Goal: Find contact information: Find contact information

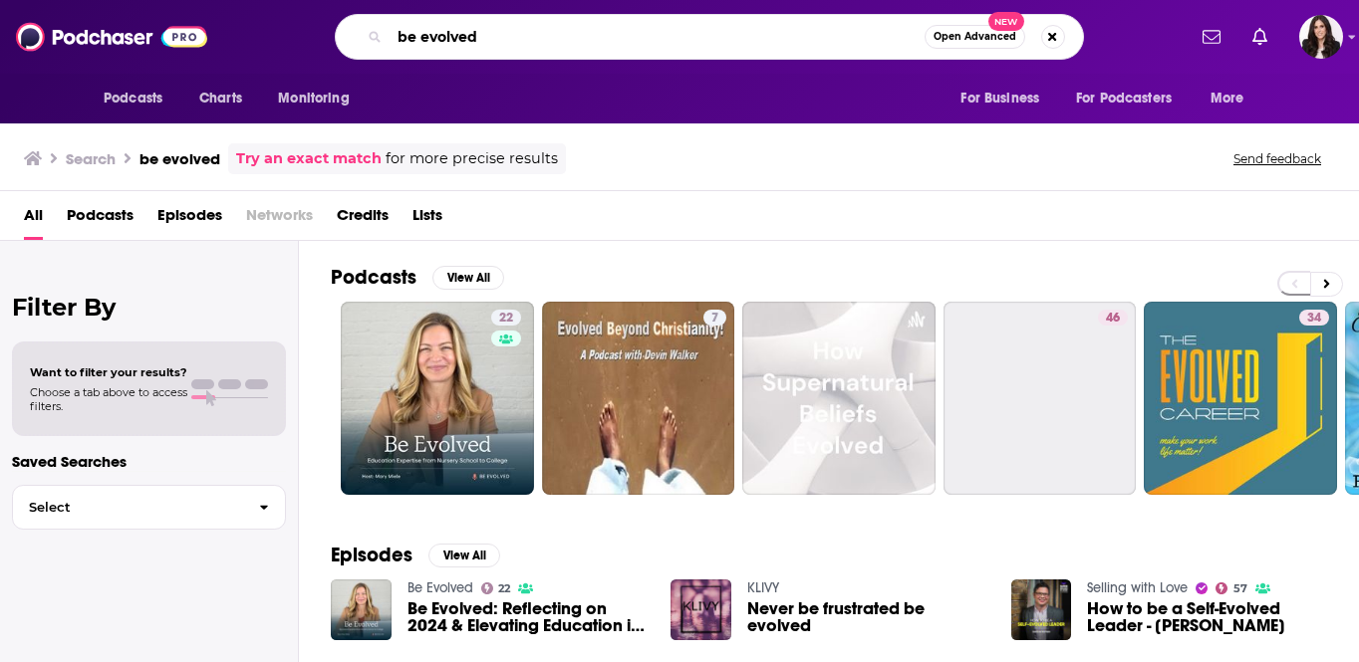
click at [420, 32] on input "be evolved" at bounding box center [656, 37] width 535 height 32
type input "in your dreams"
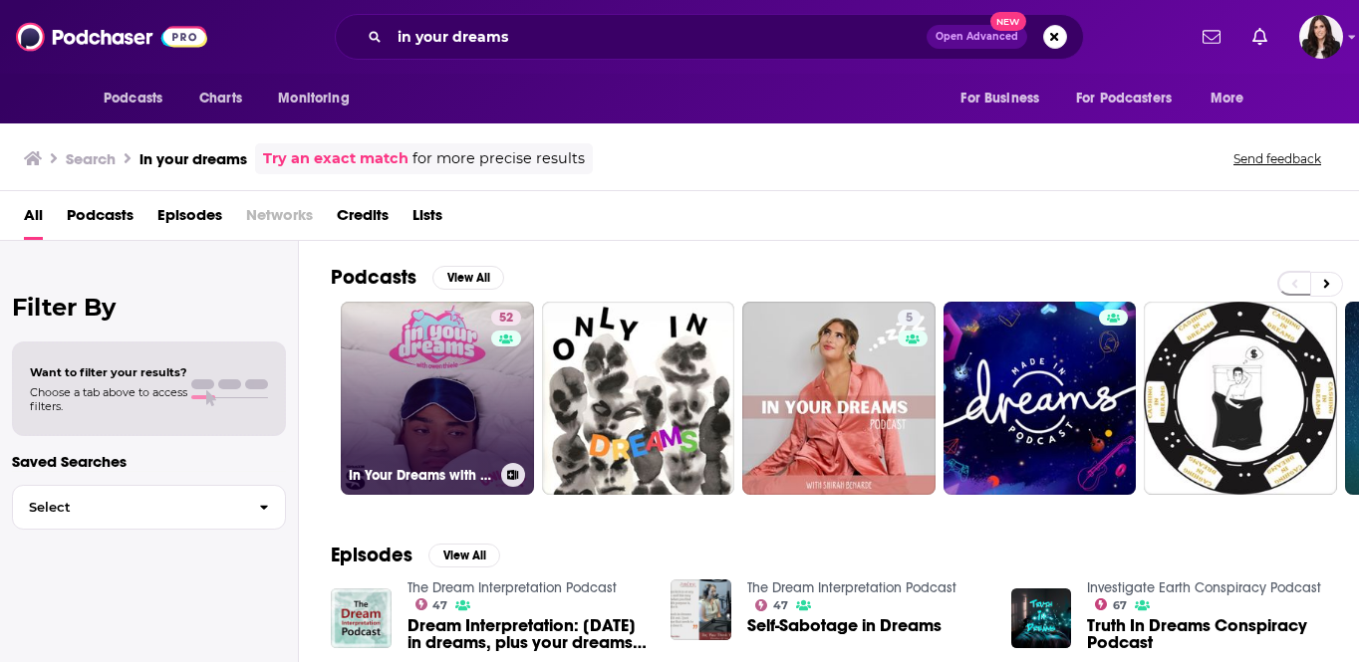
click at [444, 384] on link "52 In Your Dreams with [PERSON_NAME]" at bounding box center [437, 398] width 193 height 193
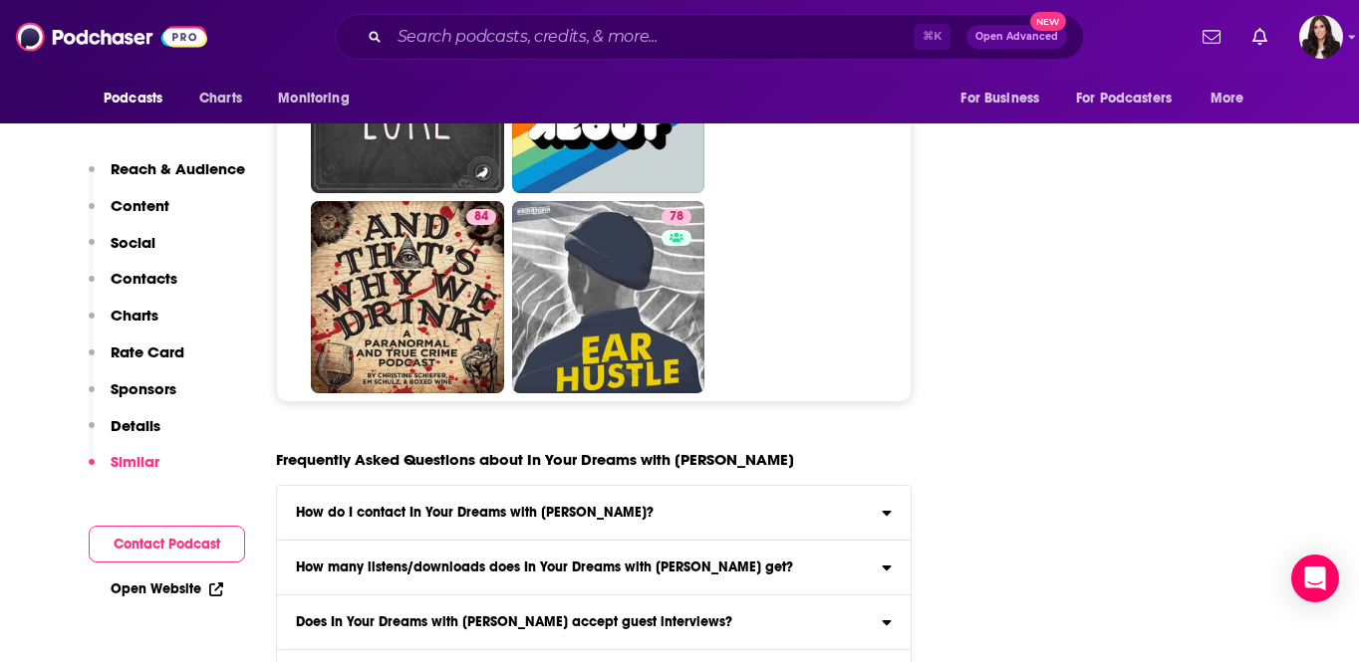
scroll to position [9604, 0]
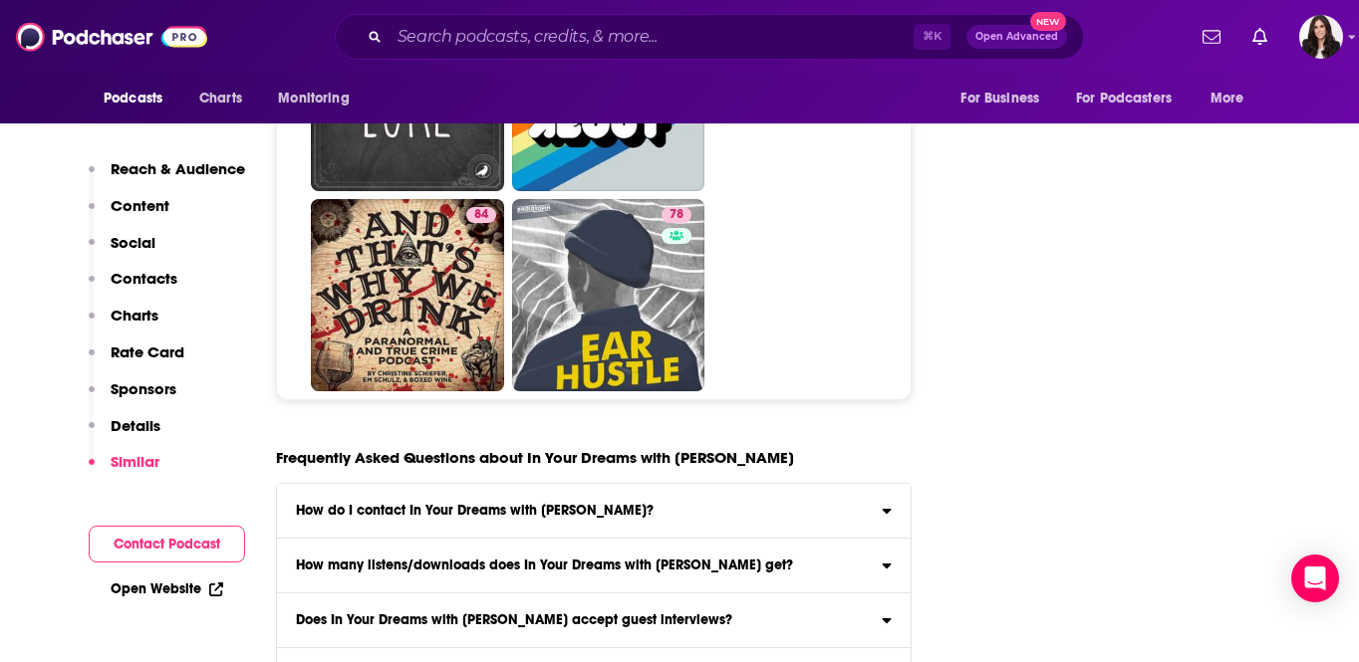
click at [426, 484] on label "How do I contact In Your Dreams with [PERSON_NAME]? Click here to view contact …" at bounding box center [593, 511] width 633 height 55
click at [0, 0] on input "How do I contact In Your Dreams with [PERSON_NAME]? Click here to view contact …" at bounding box center [0, 0] width 0 height 0
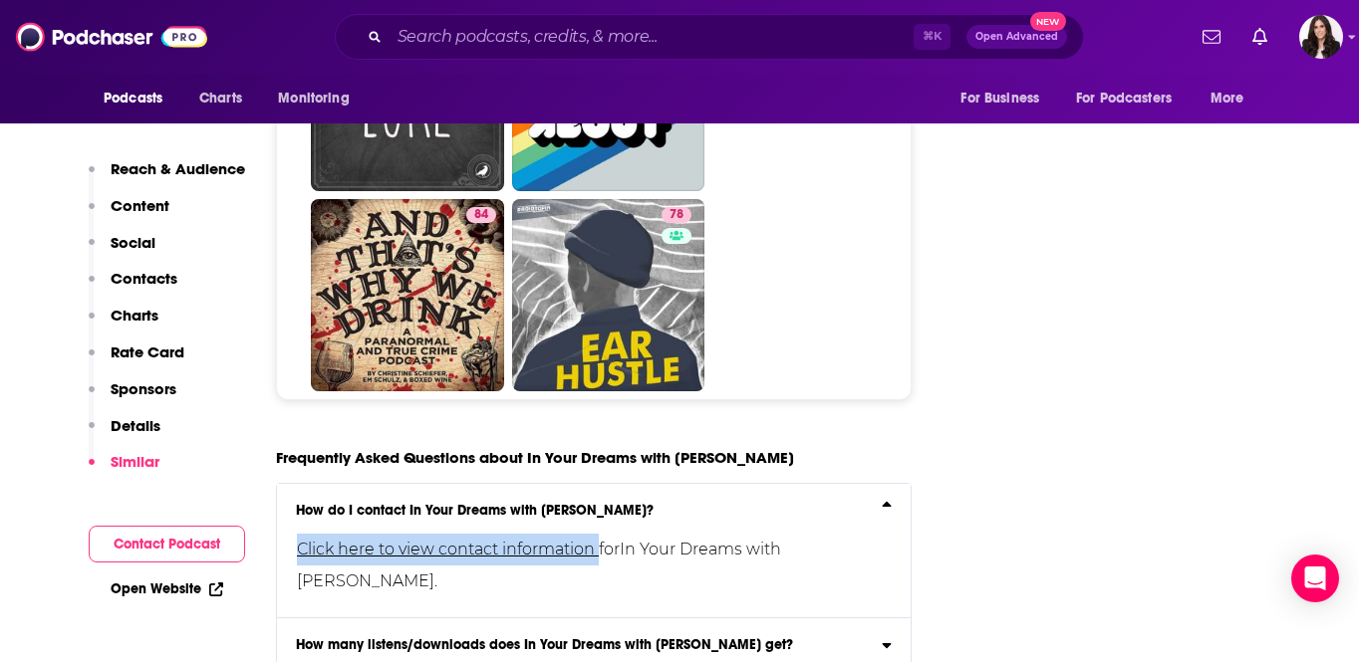
click at [342, 540] on link "Click here to view contact information" at bounding box center [448, 549] width 302 height 19
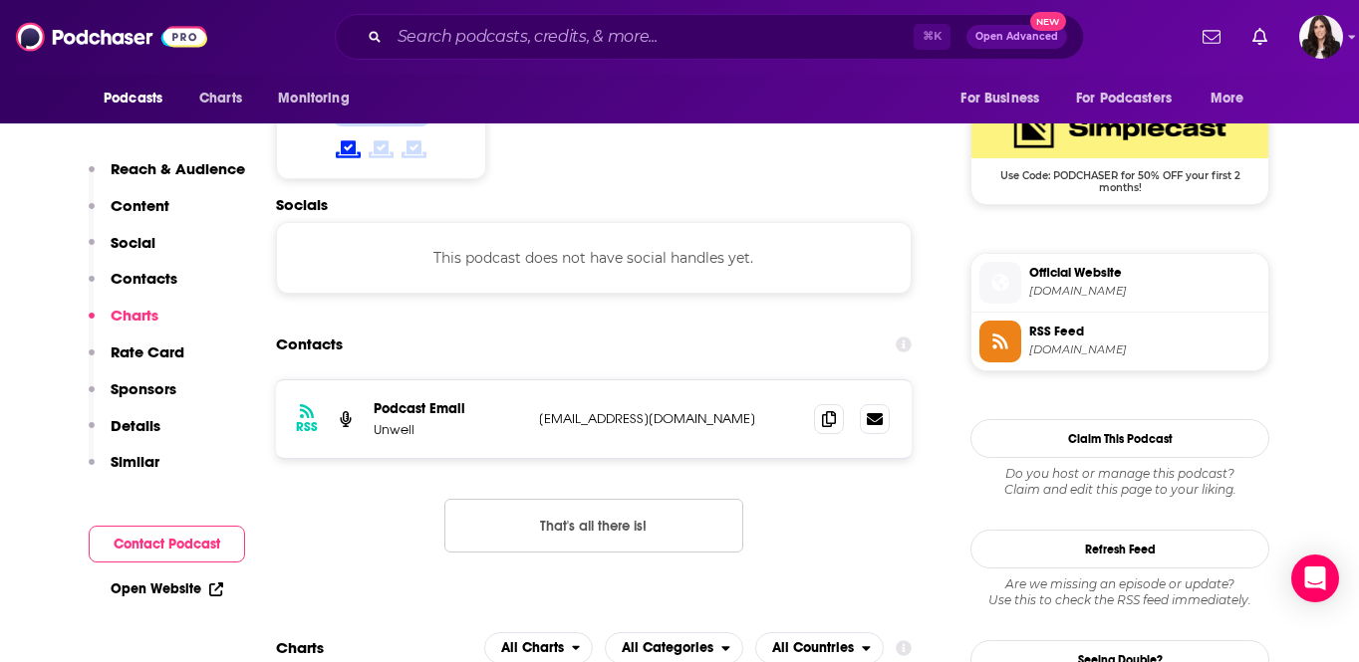
scroll to position [1633, 0]
